Goal: Task Accomplishment & Management: Manage account settings

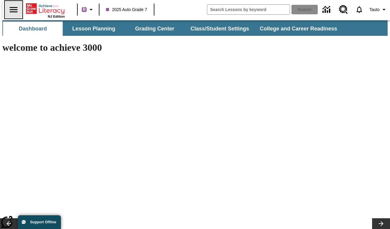
click at [17, 9] on button "Open side menu" at bounding box center [14, 10] width 18 height 18
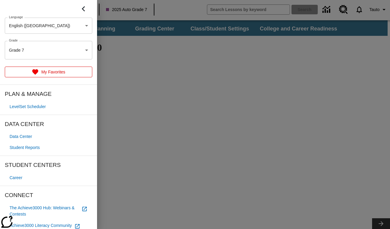
click at [271, 56] on div at bounding box center [195, 114] width 390 height 229
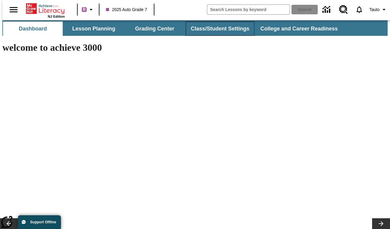
click at [229, 29] on button "Class/Student Settings" at bounding box center [220, 29] width 69 height 14
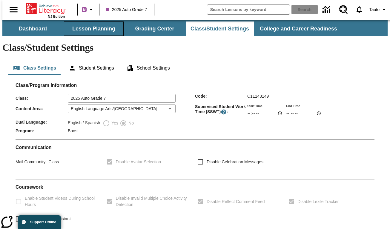
click at [90, 27] on button "Lesson Planning" at bounding box center [94, 29] width 60 height 14
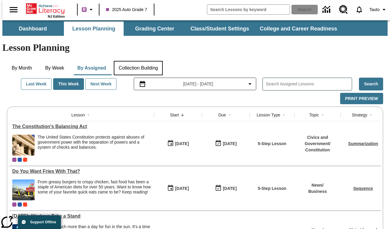
click at [149, 61] on button "Collection Building" at bounding box center [138, 68] width 49 height 14
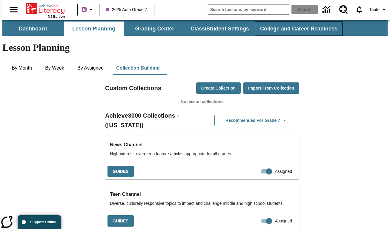
click at [281, 30] on button "College and Career Readiness" at bounding box center [299, 29] width 88 height 14
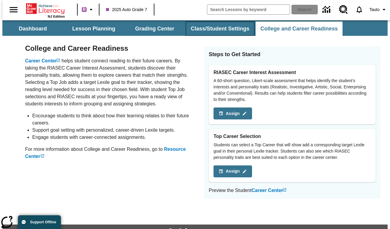
click at [230, 28] on button "Class/Student Settings" at bounding box center [220, 29] width 69 height 14
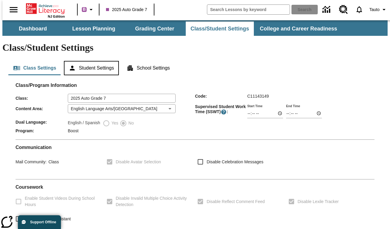
click at [88, 61] on button "Student Settings" at bounding box center [91, 68] width 55 height 14
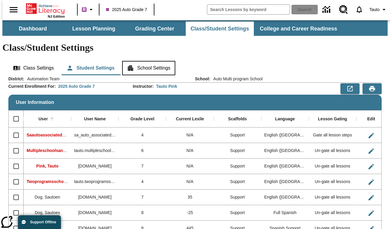
click at [160, 61] on button "School Settings" at bounding box center [148, 68] width 53 height 14
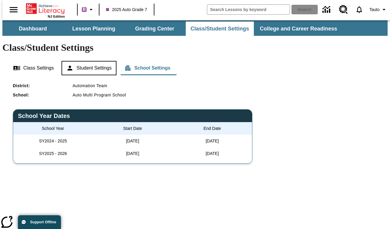
click at [106, 61] on button "Student Settings" at bounding box center [89, 68] width 55 height 14
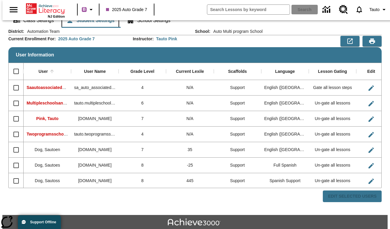
scroll to position [55, 0]
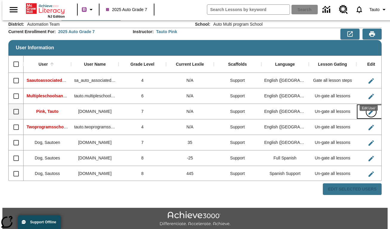
click at [369, 109] on icon "Edit User" at bounding box center [371, 112] width 7 height 7
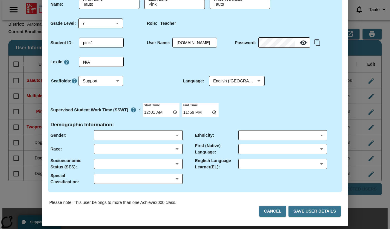
scroll to position [42, 0]
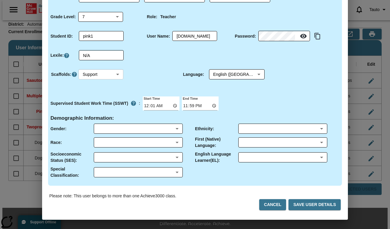
click at [119, 70] on body "Skip to main content NJ Edition B 2025 Auto Grade 7 Search 0 Tauto Dashboard Le…" at bounding box center [195, 106] width 386 height 281
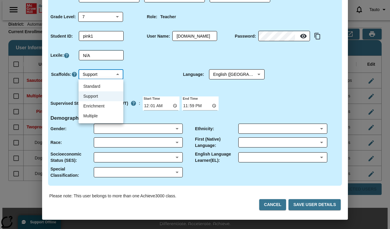
click at [152, 71] on div at bounding box center [195, 114] width 390 height 229
